Goal: Task Accomplishment & Management: Complete application form

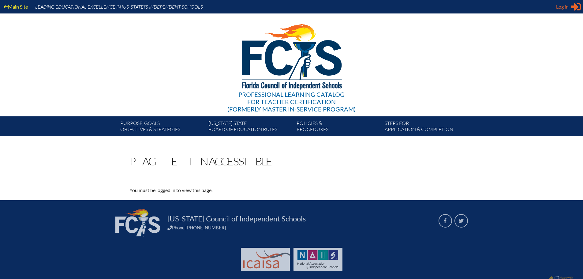
type input "ESmith@canterburyfortmyers.org"
click at [568, 7] on span "Log in" at bounding box center [562, 6] width 13 height 7
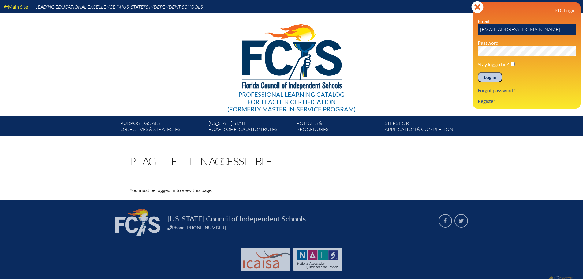
click at [491, 76] on input "Log in" at bounding box center [490, 77] width 24 height 10
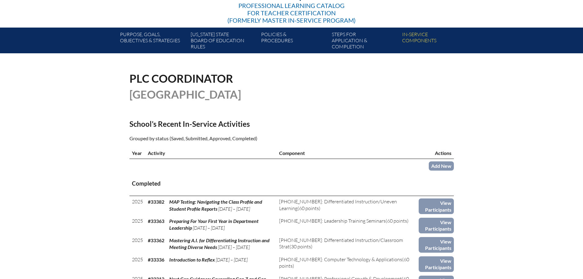
scroll to position [92, 0]
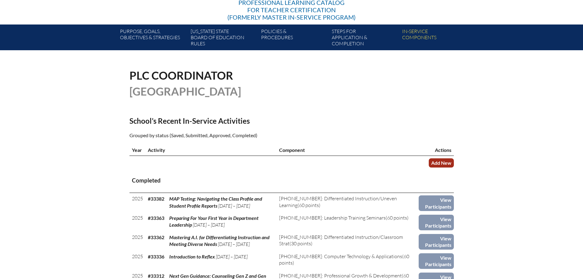
click at [446, 160] on link "Add New" at bounding box center [441, 162] width 25 height 9
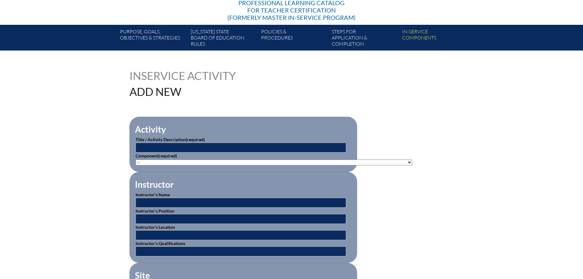
scroll to position [92, 0]
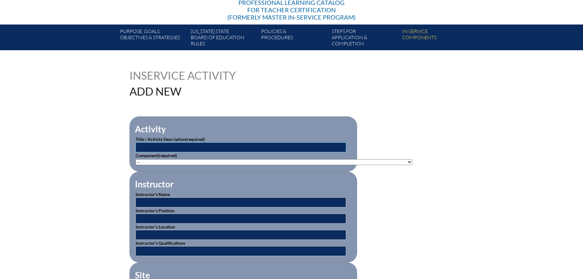
click at [297, 145] on input "text" at bounding box center [241, 147] width 211 height 10
click at [253, 143] on input "text" at bounding box center [241, 147] width 211 height 10
paste input "Acquisition-Driven Instruction"
type input "Acquisition-Driven Instruction"
click at [241, 160] on select"]"] "-- [PHONE_NUMBER]: Appropriate Art Activities [PHONE_NUMBER]: Concept and Art P…" at bounding box center [274, 162] width 277 height 6
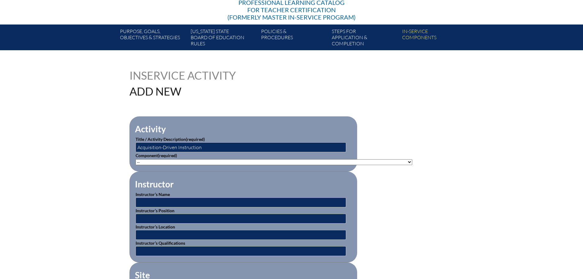
select select"]"] "20392"
click at [136, 159] on select"]"] "-- 1-000-001: Appropriate Art Activities 1-000-002: Concept and Art Process for…" at bounding box center [274, 162] width 277 height 6
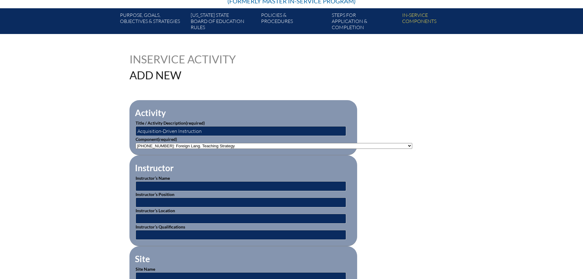
scroll to position [122, 0]
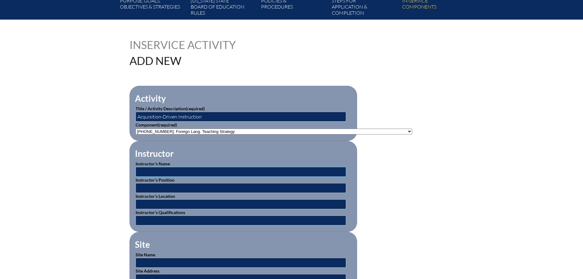
click at [248, 169] on input "text" at bounding box center [241, 172] width 211 height 10
click at [161, 168] on input "text" at bounding box center [241, 172] width 211 height 10
type input "[PERSON_NAME]"
click at [228, 188] on input "text" at bounding box center [241, 188] width 211 height 10
paste input "Growing With Proficiency: The Podcast,""
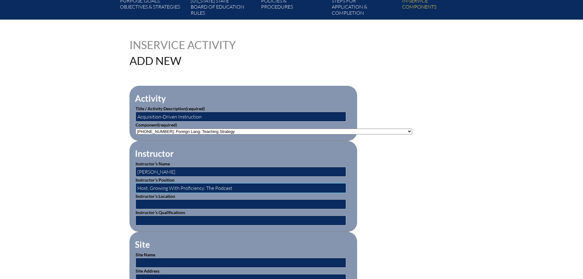
type input "Host, Growing With Proficiency: The Podcast"
click at [293, 202] on input "text" at bounding box center [241, 204] width 211 height 10
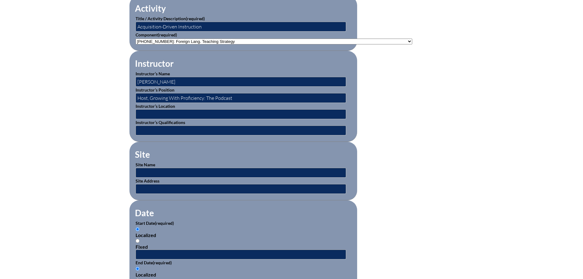
scroll to position [214, 0]
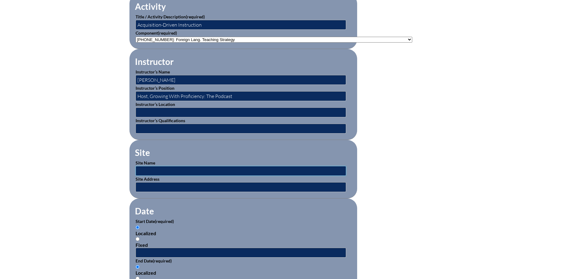
click at [204, 166] on input "text" at bounding box center [241, 171] width 211 height 10
type input "[GEOGRAPHIC_DATA]"
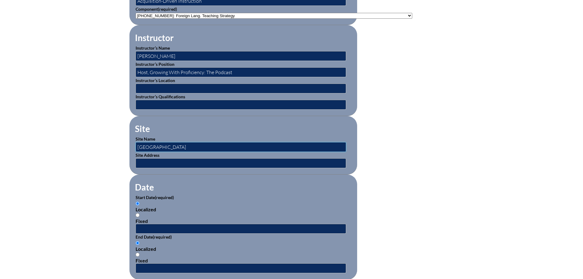
scroll to position [306, 0]
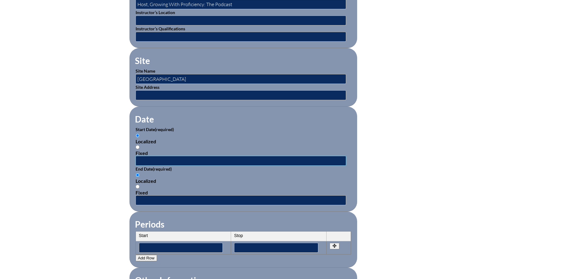
click at [174, 158] on input "text" at bounding box center [241, 161] width 211 height 10
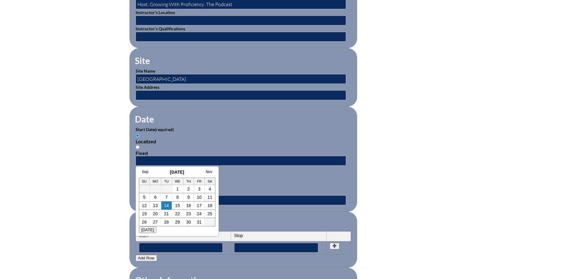
click at [157, 174] on h3 "October 2025" at bounding box center [177, 172] width 77 height 5
click at [199, 197] on link "10" at bounding box center [199, 197] width 5 height 5
type input "2025-10-10 9:29 AM"
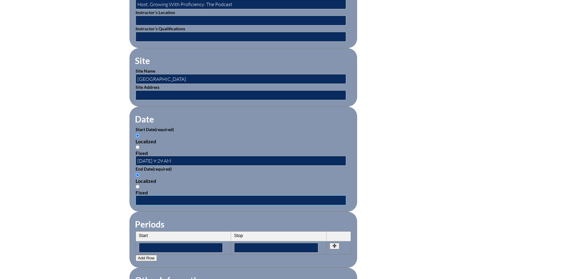
click at [166, 195] on input "text" at bounding box center [241, 200] width 211 height 10
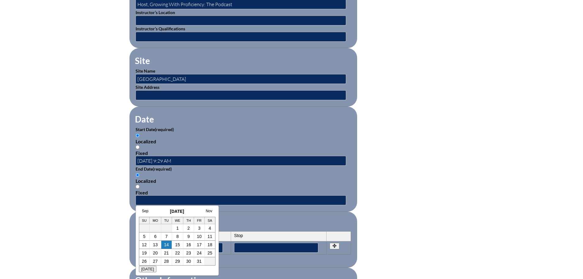
click at [156, 210] on h3 "October 2025" at bounding box center [177, 211] width 77 height 5
click at [201, 238] on link "10" at bounding box center [199, 236] width 5 height 5
type input "2025-10-10 9:29 AM"
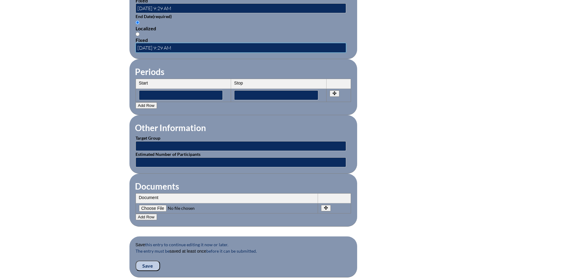
scroll to position [459, 0]
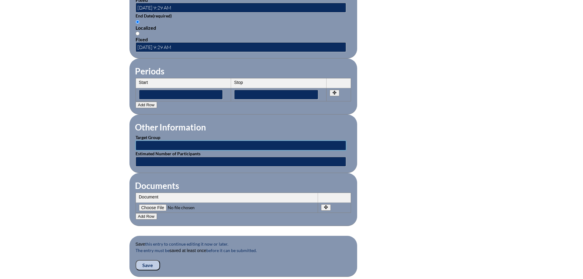
click at [184, 141] on input "text" at bounding box center [241, 146] width 211 height 10
type input "World Language Teachers"
click at [181, 157] on input "text" at bounding box center [241, 162] width 211 height 10
type input "9"
click at [236, 183] on fieldset "Documents Document No rows created Add new row Document Remove File Undo Remove…" at bounding box center [243, 199] width 228 height 53
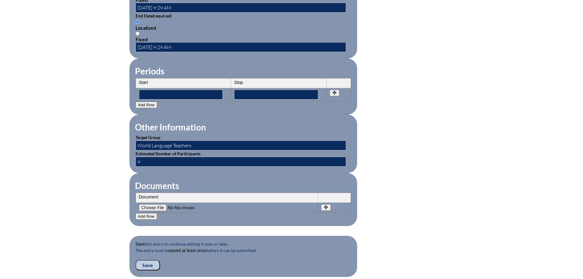
click at [154, 204] on input"] "file" at bounding box center [180, 207] width 83 height 7
type input"] "C:\fakepath\_PD Training One Day ADI and Lab.pdf"
click at [148, 264] on input "Save" at bounding box center [148, 265] width 24 height 10
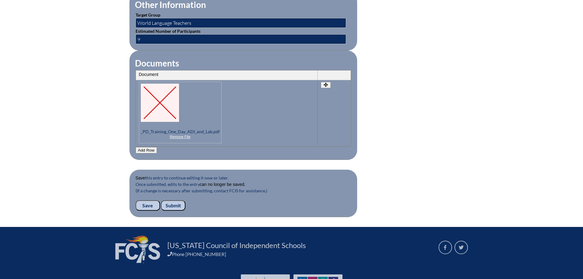
scroll to position [614, 0]
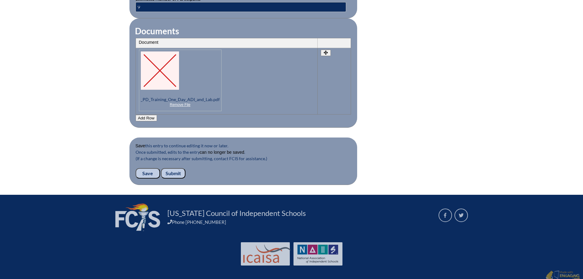
drag, startPoint x: 176, startPoint y: 166, endPoint x: 183, endPoint y: 164, distance: 7.9
click at [176, 168] on input "Submit" at bounding box center [173, 173] width 24 height 10
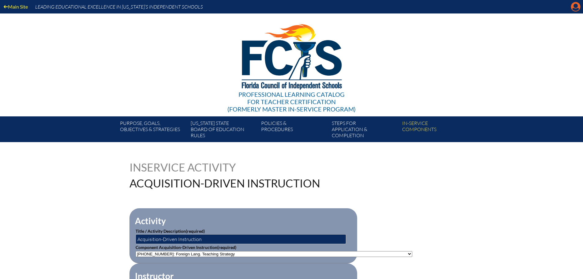
click at [576, 6] on icon "Manage account" at bounding box center [576, 7] width 10 height 10
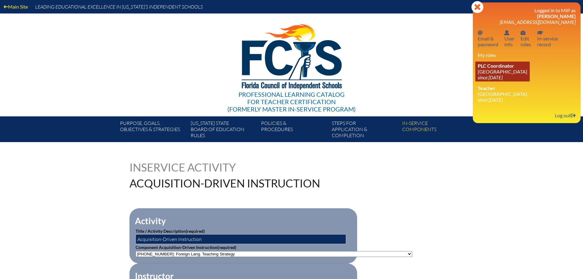
click at [506, 68] on span "PLC Coordinator" at bounding box center [496, 66] width 36 height 6
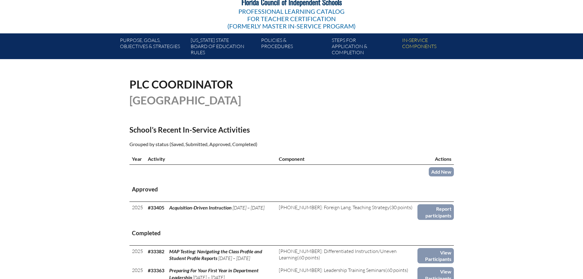
scroll to position [153, 0]
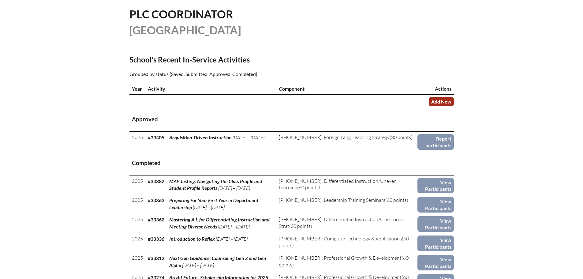
click at [443, 101] on link "Add New" at bounding box center [441, 101] width 25 height 9
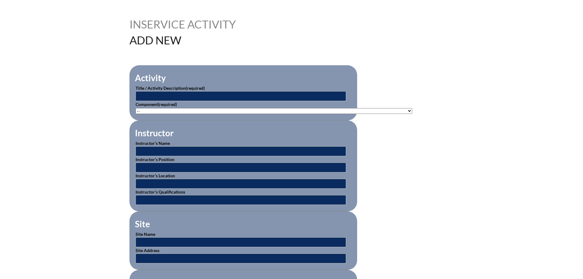
scroll to position [153, 0]
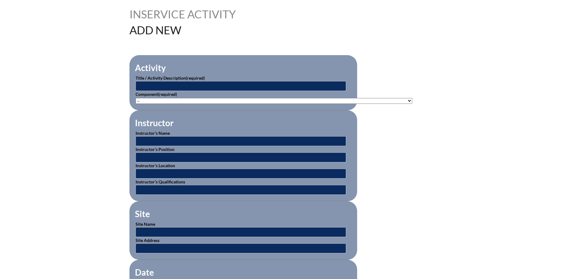
click at [172, 79] on p "Title / Activity Description (required)" at bounding box center [244, 83] width 216 height 16
click at [172, 82] on input "text" at bounding box center [241, 86] width 211 height 10
paste input "Designing a Menu of Behavior Intervention Options:"
type input "Designing a Menu of Behavior Intervention Options"
click at [265, 99] on select"]"] "-- 1-000-001: Appropriate Art Activities 1-000-002: Concept and Art Process for…" at bounding box center [274, 101] width 277 height 6
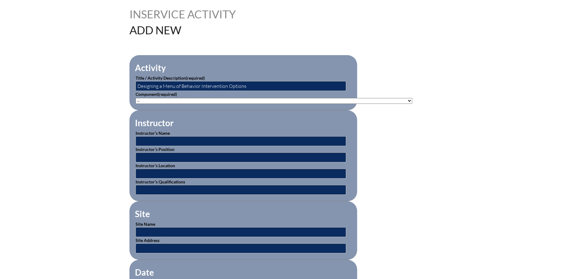
select select"]"] "115963"
click at [136, 98] on select"]"] "-- 1-000-001: Appropriate Art Activities 1-000-002: Concept and Art Process for…" at bounding box center [274, 101] width 277 height 6
click at [193, 138] on input "text" at bounding box center [241, 141] width 211 height 10
click at [169, 134] on p "Instructor’s Name" at bounding box center [244, 138] width 216 height 16
click at [251, 143] on input "text" at bounding box center [241, 141] width 211 height 10
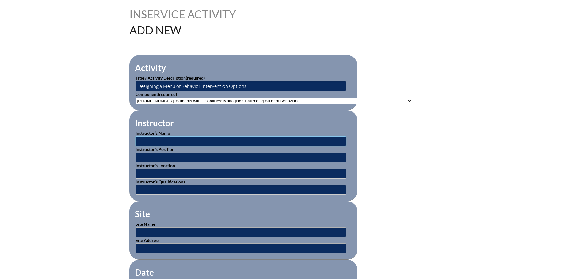
paste input "Trudy Bender"
type input "Trudy Bender"
click at [165, 157] on input "text" at bounding box center [241, 157] width 211 height 10
paste input "Senior Manager of Thought Leadership Content, Branching Minds;"
drag, startPoint x: 283, startPoint y: 153, endPoint x: 238, endPoint y: 152, distance: 44.4
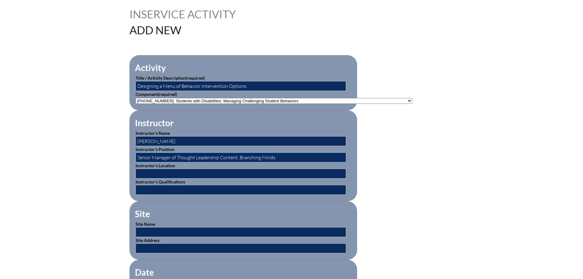
click at [238, 152] on input "Senior Manager of Thought Leadership Content, Branching Minds" at bounding box center [241, 157] width 211 height 10
type input "Senior Manager of Thought Leadership Content,"
click at [203, 169] on input "text" at bounding box center [241, 174] width 211 height 10
paste input "Branching Minds"
type input "Branching Minds"
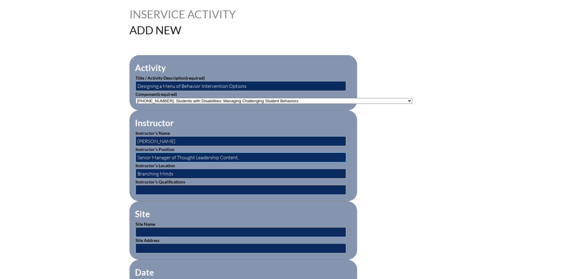
click at [244, 155] on input "Senior Manager of Thought Leadership Content," at bounding box center [241, 157] width 211 height 10
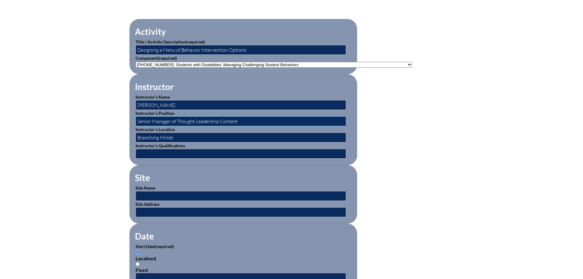
scroll to position [214, 0]
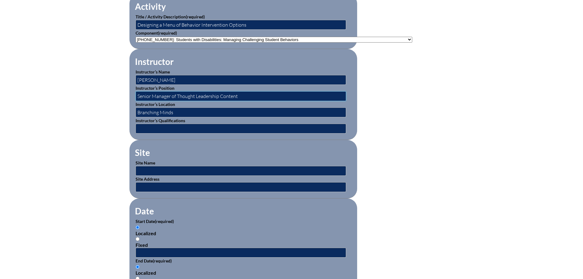
type input "Senior Manager of Thought Leadership Content"
click at [224, 168] on input "text" at bounding box center [241, 171] width 211 height 10
type input "edWeb.net"
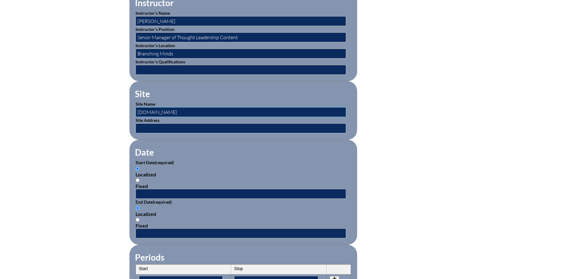
scroll to position [276, 0]
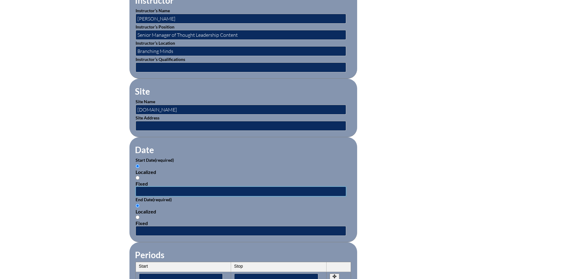
click at [201, 187] on input "text" at bounding box center [241, 191] width 211 height 10
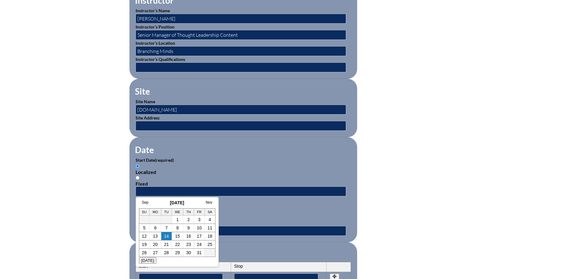
click at [159, 200] on h3 "October 2025" at bounding box center [177, 202] width 77 height 5
click at [167, 228] on link "7" at bounding box center [166, 227] width 2 height 5
type input "2025-10-07 9:32 AM"
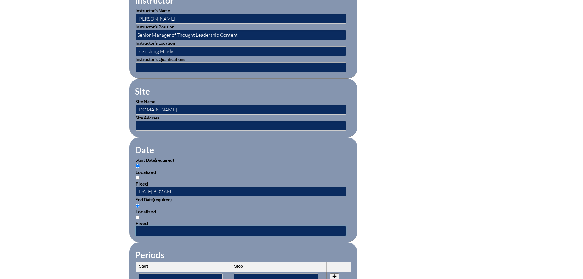
click at [164, 227] on input "text" at bounding box center [241, 231] width 211 height 10
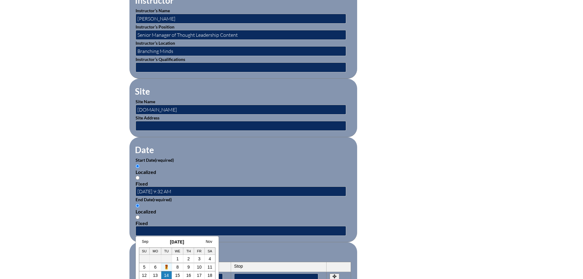
click at [167, 267] on link "7" at bounding box center [166, 267] width 2 height 5
type input "2025-10-07 9:33 AM"
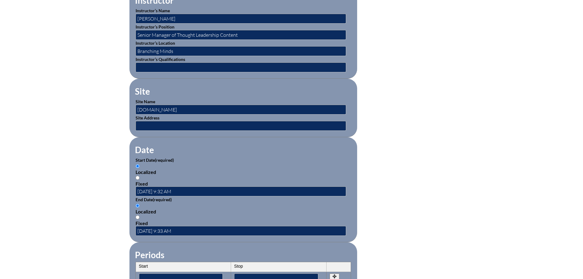
click at [260, 209] on div "Localized" at bounding box center [244, 211] width 216 height 6
click at [140, 208] on input "Localized" at bounding box center [138, 206] width 4 height 4
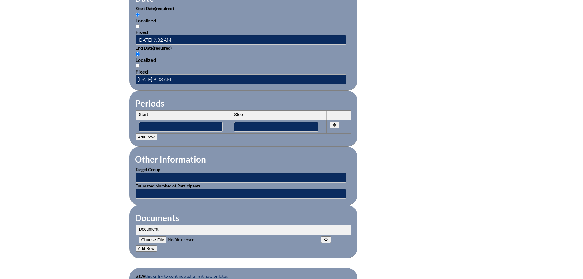
scroll to position [459, 0]
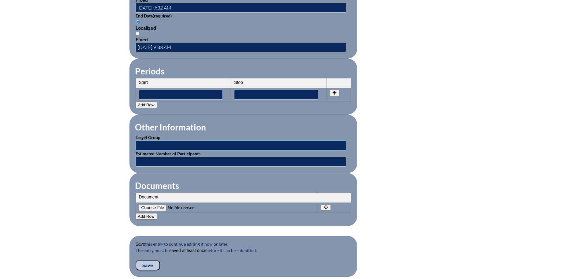
click at [247, 141] on input "text" at bounding box center [241, 146] width 211 height 10
type input "Classroom Teachers"
click at [156, 204] on input"] "file" at bounding box center [180, 207] width 83 height 7
type input"] "C:\fakepath\ACFrOgA8jvwOFcDIyU3DH_uOwmrknJx1J1yMcw2c9KiNtq8IE0nkaoquM6P7WvlcCvU…"
click at [149, 260] on input "Save" at bounding box center [148, 265] width 24 height 10
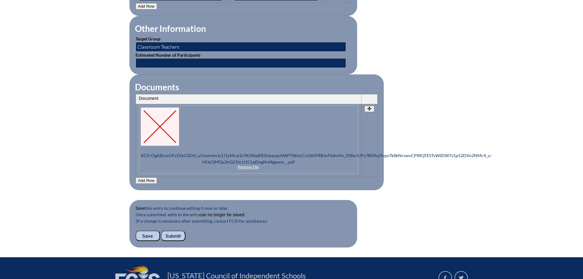
scroll to position [631, 0]
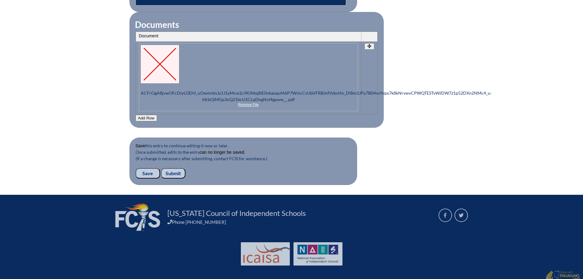
click at [178, 170] on input "Submit" at bounding box center [173, 173] width 24 height 10
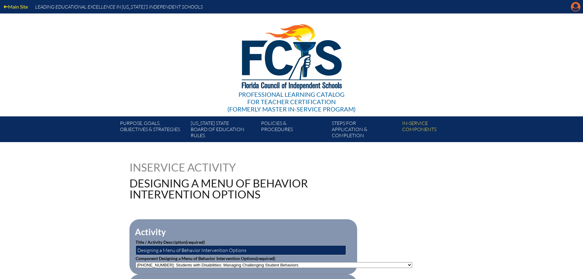
click at [574, 7] on icon at bounding box center [575, 6] width 9 height 9
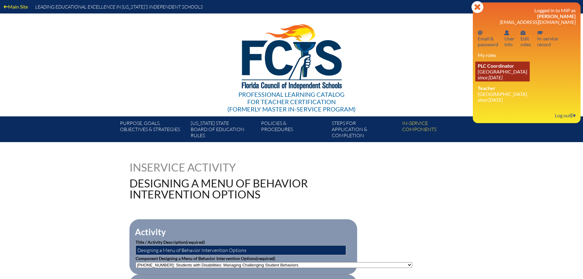
click at [505, 71] on link "PLC Coordinator [GEOGRAPHIC_DATA] since [DATE]" at bounding box center [502, 72] width 54 height 20
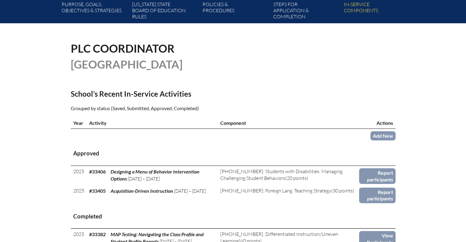
scroll to position [151, 0]
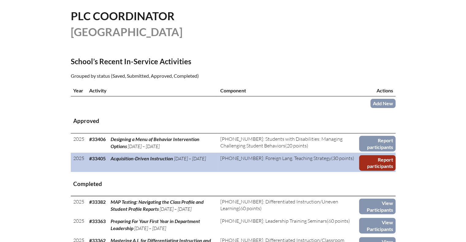
click at [376, 161] on link "Report participants" at bounding box center [377, 163] width 36 height 16
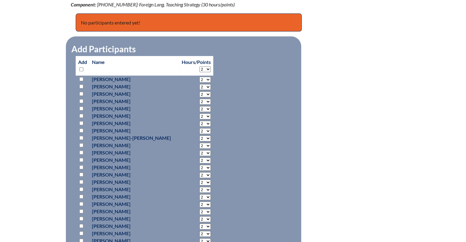
scroll to position [243, 0]
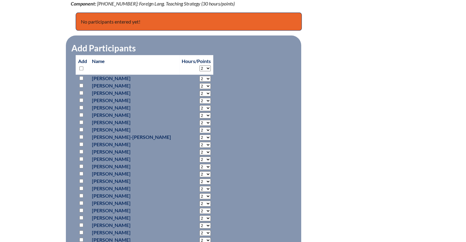
click at [203, 78] on select "2 3 4 5 6 7 8 9 10 11 12 13 14 15 16 17 18 19 20 21 22 23" at bounding box center [204, 79] width 11 height 6
select select "6"
click at [199, 76] on select "2 3 4 5 6 7 8 9 10 11 12 13 14 15 16 17 18 19 20 21 22 23" at bounding box center [204, 79] width 11 height 6
click at [199, 114] on select "2 3 4 5 6 7 8 9 10 11 12 13 14 15 16 17 18 19 20 21 22 23" at bounding box center [204, 116] width 11 height 6
click at [243, 100] on fieldset "Add Participants" at bounding box center [183, 237] width 235 height 402
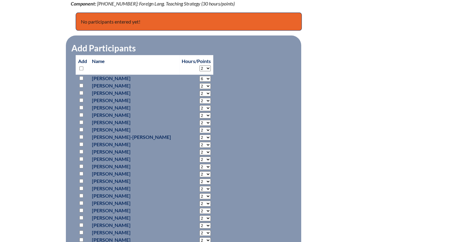
click at [202, 66] on select "2 3 4 5 6 7 8 9 10 11 12 13 14 15 16 17 18 19 20 21 22 23 24 25 26 27 28 29 30" at bounding box center [204, 69] width 11 height 6
click at [233, 85] on fieldset "Add Participants" at bounding box center [183, 237] width 235 height 402
click at [82, 76] on input "checkbox" at bounding box center [81, 78] width 4 height 4
checkbox input "true"
drag, startPoint x: 255, startPoint y: 92, endPoint x: 231, endPoint y: 82, distance: 25.8
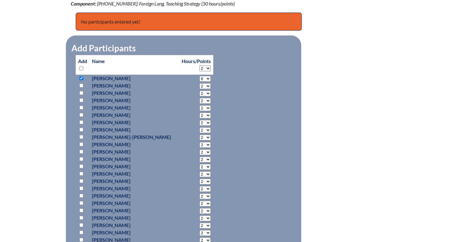
click at [231, 82] on fieldset "Add Participants" at bounding box center [183, 237] width 235 height 402
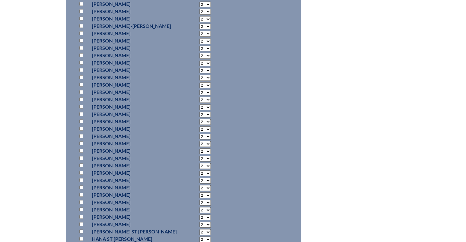
scroll to position [360, 0]
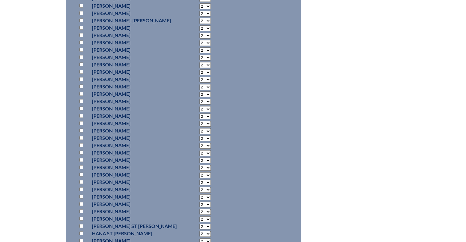
click at [80, 188] on input "checkbox" at bounding box center [81, 189] width 4 height 4
checkbox input "true"
click at [202, 188] on select "2 3 4 5 6 7 8 9 10 11 12 13 14 15 16 17 18 19 20 21 22 23" at bounding box center [204, 190] width 11 height 6
select select "6"
click at [199, 187] on select "2 3 4 5 6 7 8 9 10 11 12 13 14 15 16 17 18 19 20 21 22 23" at bounding box center [204, 190] width 11 height 6
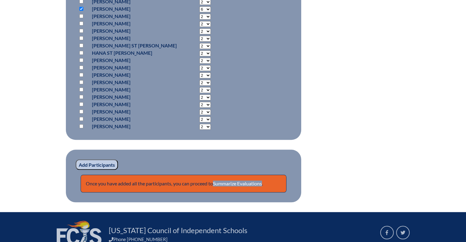
scroll to position [544, 0]
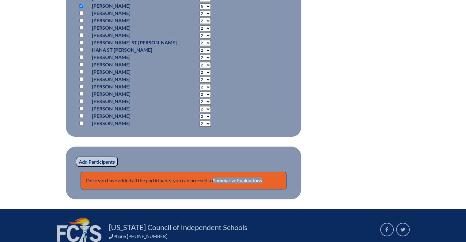
click at [81, 122] on input "checkbox" at bounding box center [81, 123] width 4 height 4
checkbox input "true"
click at [201, 124] on select "2 3 4 5 6 7 8 9 10 11 12 13 14 15 16 17 18 19 20 21 22 23" at bounding box center [204, 124] width 11 height 6
select select "6"
click at [199, 121] on select "2 3 4 5 6 7 8 9 10 11 12 13 14 15 16 17 18 19 20 21 22 23" at bounding box center [204, 124] width 11 height 6
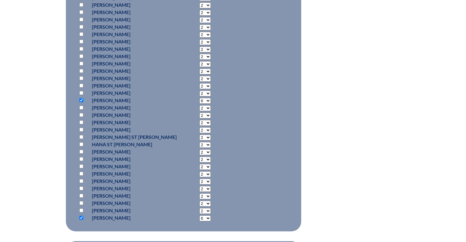
scroll to position [449, 0]
click at [201, 84] on select "2 3 4 5 6 7 8 9 10 11 12 13 14 15 16 17 18 19 20 21 22 23" at bounding box center [204, 87] width 11 height 6
select select "6"
click at [199, 84] on select "2 3 4 5 6 7 8 9 10 11 12 13 14 15 16 17 18 19 20 21 22 23" at bounding box center [204, 87] width 11 height 6
click at [81, 84] on input "checkbox" at bounding box center [81, 86] width 4 height 4
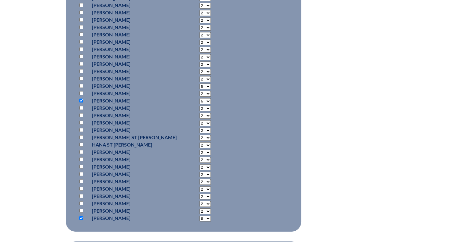
checkbox input "true"
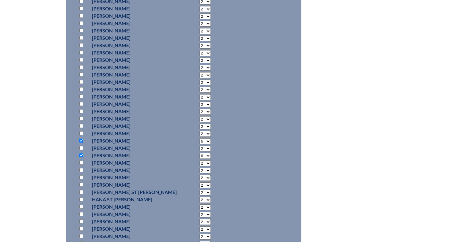
scroll to position [400, 0]
click at [81, 111] on input "checkbox" at bounding box center [81, 112] width 4 height 4
checkbox input "true"
click at [203, 113] on select "2 3 4 5 6 7 8 9 10 11 12 13 14 15 16 17 18 19 20 21 22 23" at bounding box center [204, 113] width 11 height 6
select select "6"
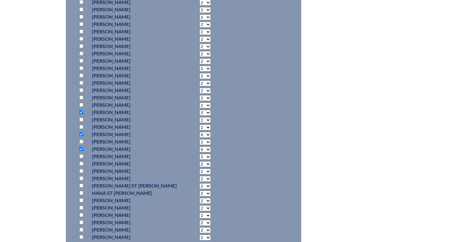
click at [199, 110] on select "2 3 4 5 6 7 8 9 10 11 12 13 14 15 16 17 18 19 20 21 22 23" at bounding box center [204, 113] width 11 height 6
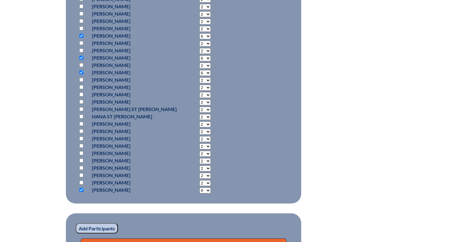
scroll to position [501, 0]
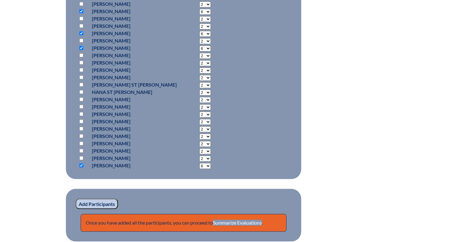
click at [100, 203] on input "Add Participants" at bounding box center [97, 204] width 42 height 10
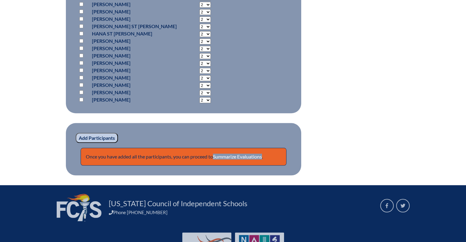
scroll to position [612, 0]
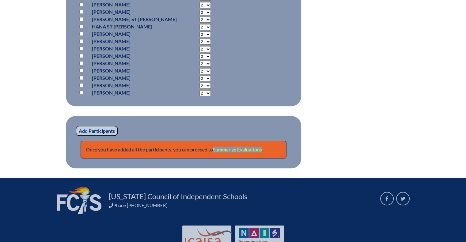
click at [232, 148] on link "Summarize Evaluations" at bounding box center [237, 150] width 49 height 6
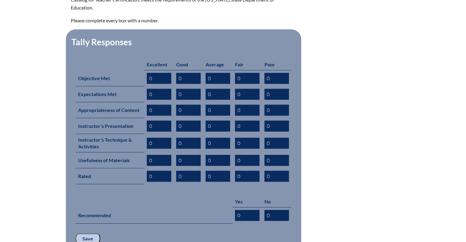
scroll to position [332, 0]
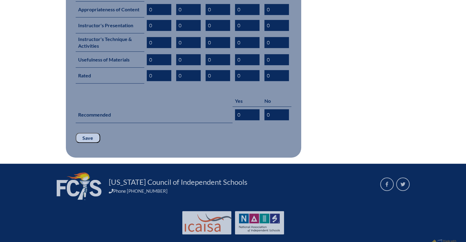
click at [89, 133] on input "Save" at bounding box center [88, 138] width 24 height 10
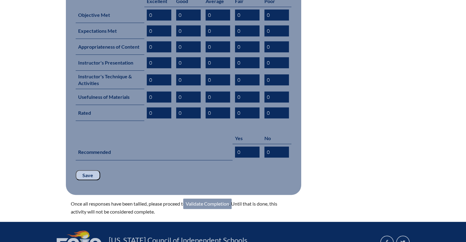
scroll to position [318, 0]
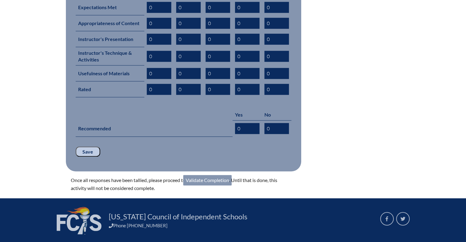
click at [213, 175] on link "Validate Completion" at bounding box center [207, 180] width 48 height 10
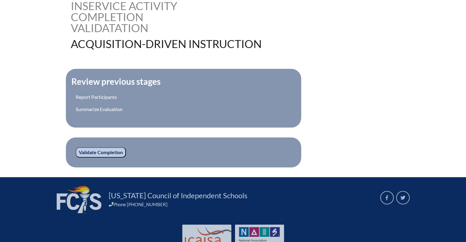
scroll to position [184, 0]
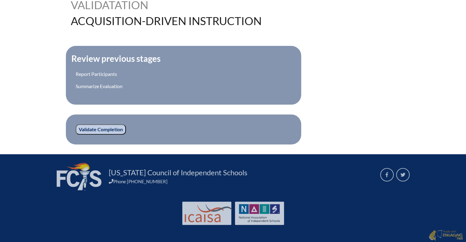
click at [97, 133] on fieldset "Validate Completion" at bounding box center [183, 129] width 235 height 30
click at [96, 127] on input "Validate Completion" at bounding box center [101, 129] width 50 height 10
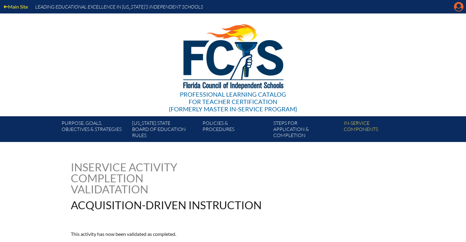
click at [458, 4] on icon "Manage account" at bounding box center [458, 7] width 10 height 10
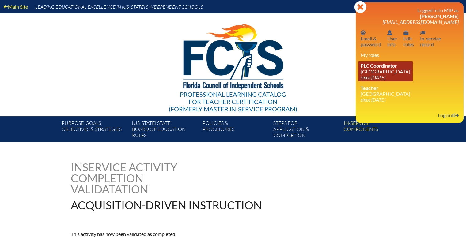
click at [382, 70] on link "PLC Coordinator Canterbury School since 2021 Aug 2" at bounding box center [385, 72] width 54 height 20
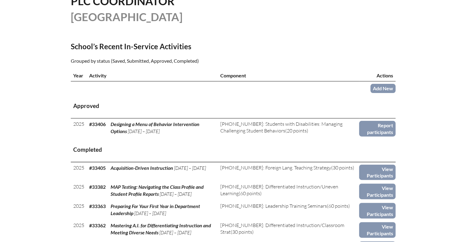
scroll to position [167, 0]
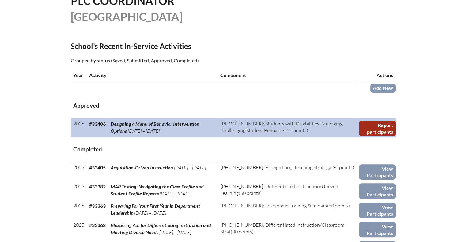
click at [376, 122] on link "Report participants" at bounding box center [377, 129] width 36 height 16
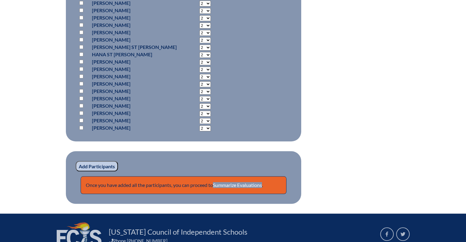
scroll to position [558, 0]
click at [81, 89] on input "checkbox" at bounding box center [81, 91] width 4 height 4
checkbox input "true"
click at [104, 164] on input "Add Participants" at bounding box center [97, 166] width 42 height 10
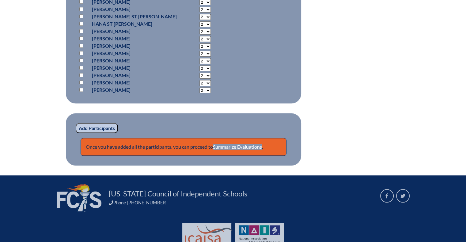
scroll to position [623, 0]
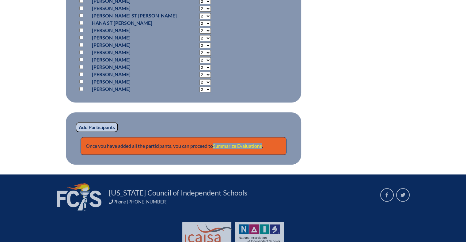
click at [248, 143] on link "Summarize Evaluations" at bounding box center [237, 146] width 49 height 6
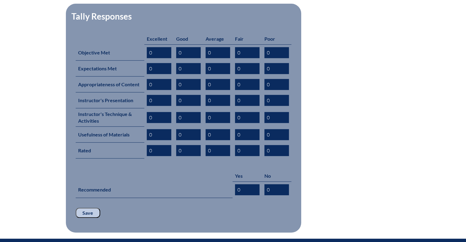
scroll to position [343, 0]
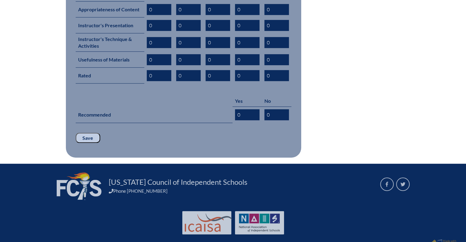
click at [94, 133] on input "Save" at bounding box center [88, 138] width 24 height 10
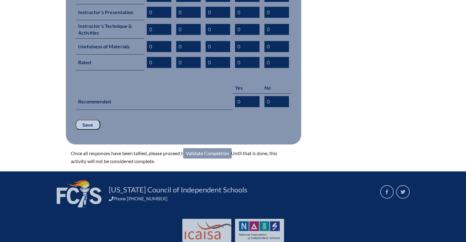
scroll to position [358, 0]
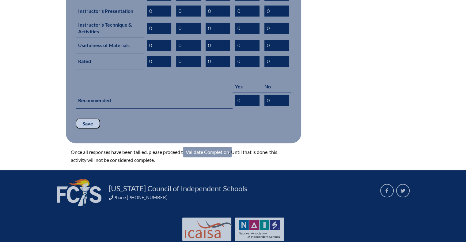
click at [212, 147] on link "Validate Completion" at bounding box center [207, 152] width 48 height 10
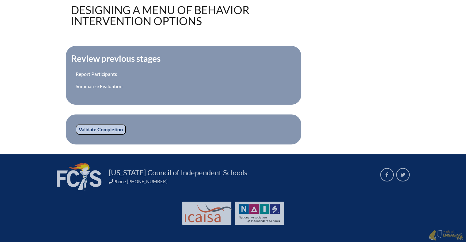
scroll to position [195, 0]
click at [97, 128] on input "Validate Completion" at bounding box center [101, 130] width 50 height 10
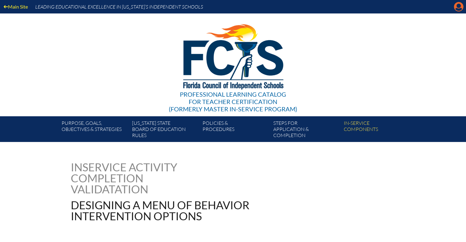
click at [460, 4] on icon at bounding box center [458, 6] width 9 height 9
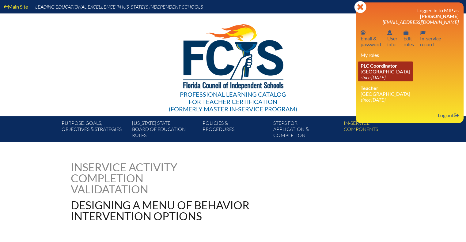
click at [386, 69] on link "PLC Coordinator Canterbury School since 2021 Aug 2" at bounding box center [385, 72] width 54 height 20
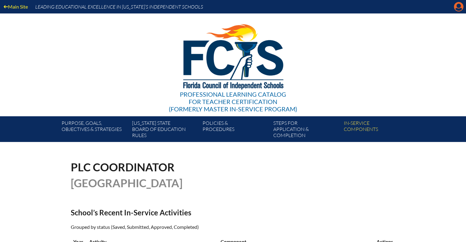
click at [460, 6] on icon at bounding box center [458, 6] width 9 height 9
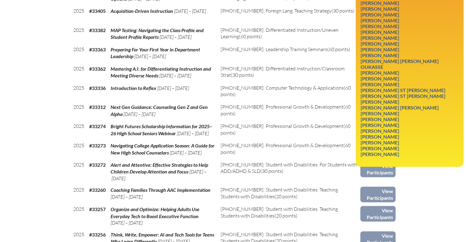
scroll to position [299, 0]
click at [387, 122] on link "Catherine Truesdale" at bounding box center [379, 125] width 43 height 8
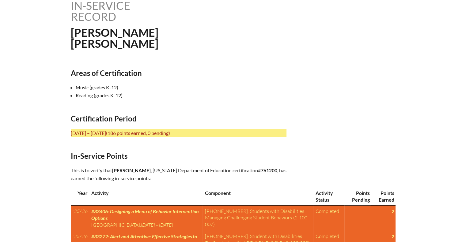
scroll to position [170, 0]
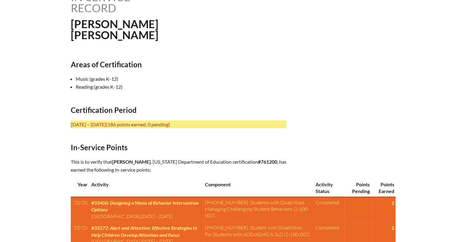
drag, startPoint x: 44, startPoint y: 1, endPoint x: 254, endPoint y: 81, distance: 225.1
click at [254, 81] on li "Music (grades K-12)" at bounding box center [184, 79] width 216 height 8
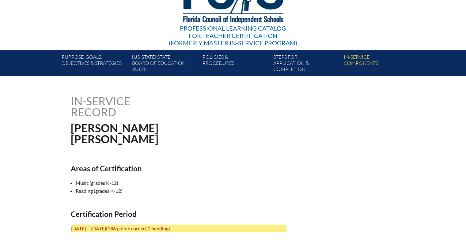
scroll to position [0, 0]
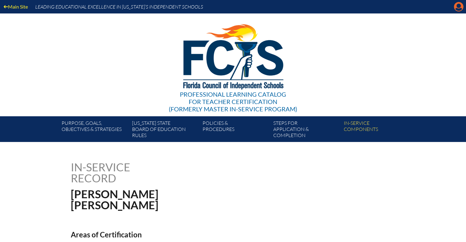
click at [457, 8] on icon at bounding box center [458, 6] width 9 height 9
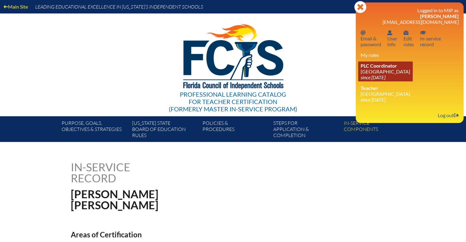
click at [387, 68] on span "PLC Coordinator" at bounding box center [378, 66] width 36 height 6
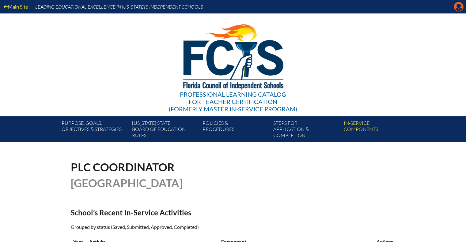
click at [457, 7] on icon at bounding box center [458, 6] width 9 height 9
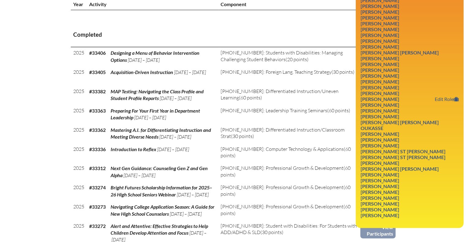
scroll to position [247, 0]
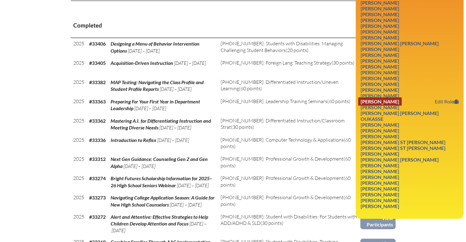
click at [369, 104] on link "Carolina Nieto" at bounding box center [379, 101] width 43 height 8
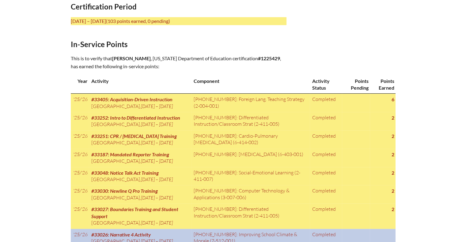
scroll to position [257, 0]
